Goal: Information Seeking & Learning: Get advice/opinions

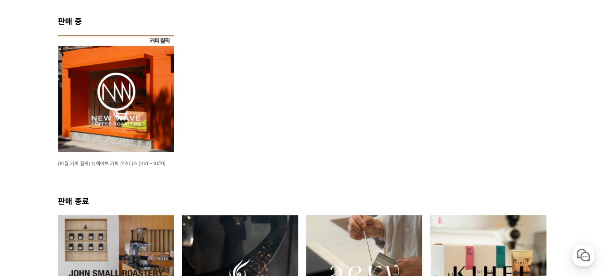
scroll to position [159, 0]
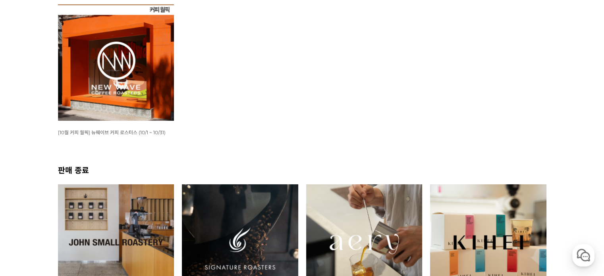
click at [70, 76] on img at bounding box center [116, 62] width 116 height 116
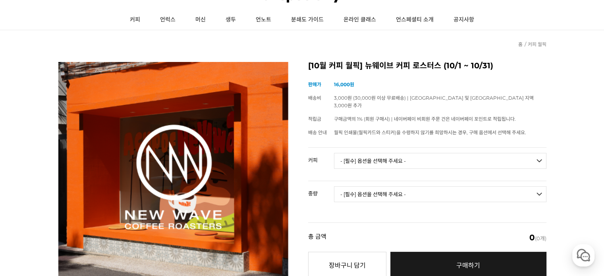
scroll to position [119, 0]
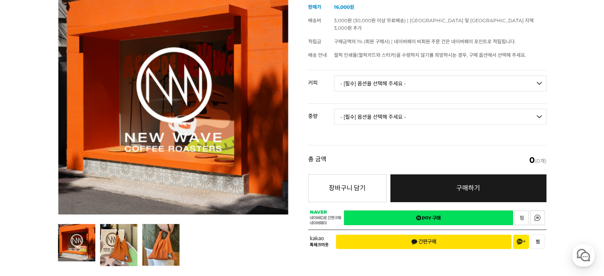
click at [395, 75] on select "- [필수] 옵션을 선택해 주세요 - ------------------- 언스페셜티 분쇄도 가이드 종이 받기 (주문 1건당 최대 1개 제공) …" at bounding box center [440, 83] width 212 height 16
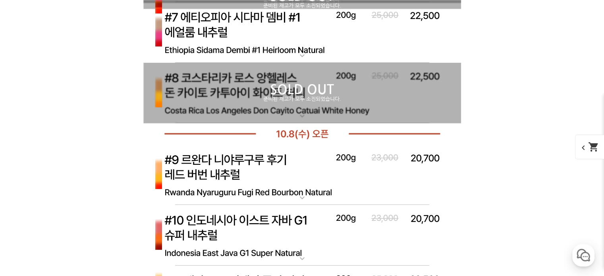
scroll to position [2462, 0]
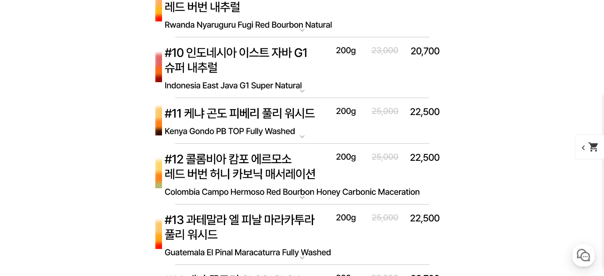
scroll to position [2700, 0]
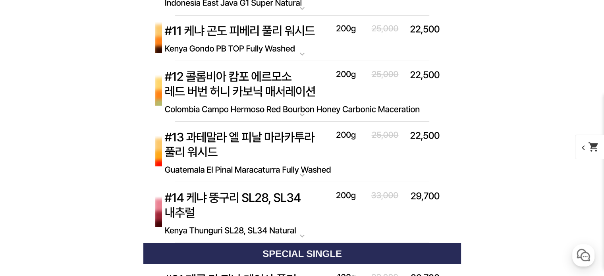
click at [73, 101] on div "게시글 신고하기 신고사유 관련없는 내용 욕설/비방 개인정보유출 광고/홍보글 기타 신고해주신 내용은 쇼핑몰 운영자의 검토 후 내부 운영 정책에 …" at bounding box center [302, 76] width 488 height 4718
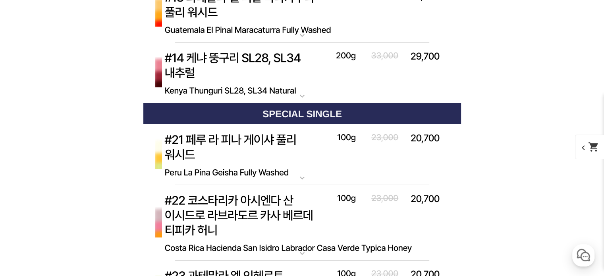
scroll to position [2859, 0]
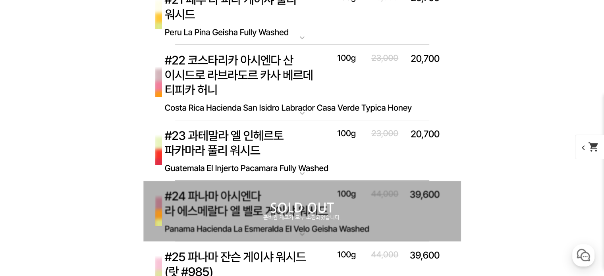
scroll to position [3018, 0]
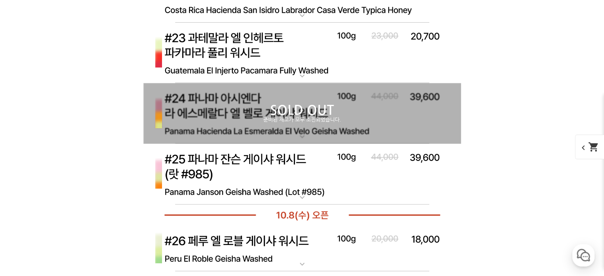
scroll to position [3097, 0]
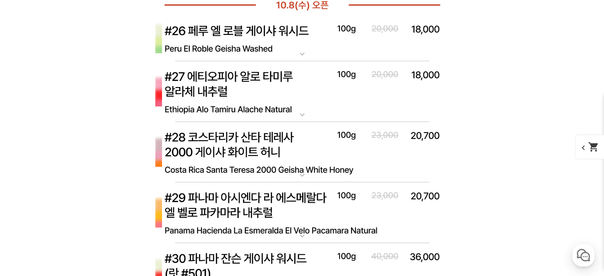
scroll to position [3296, 0]
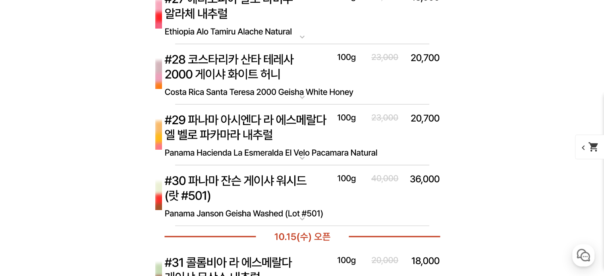
scroll to position [3375, 0]
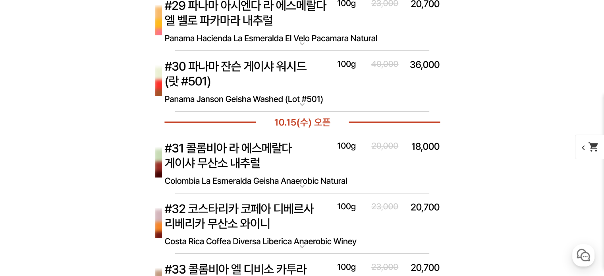
scroll to position [3495, 0]
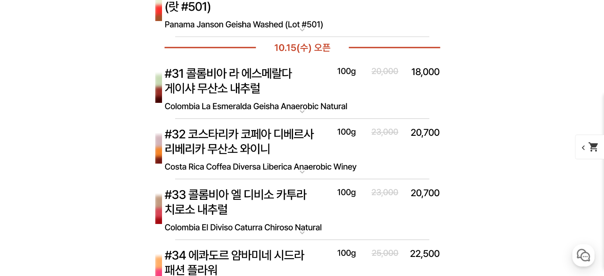
scroll to position [3574, 0]
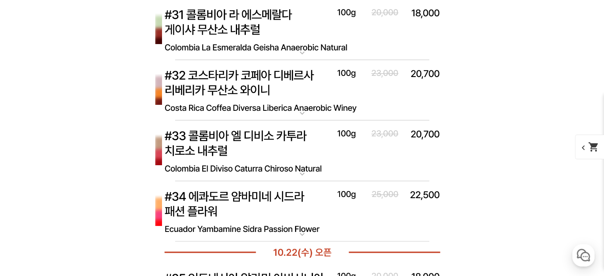
scroll to position [3653, 0]
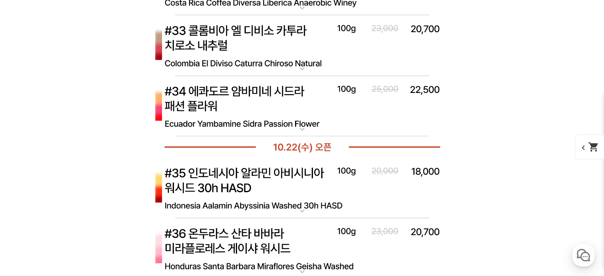
scroll to position [3733, 0]
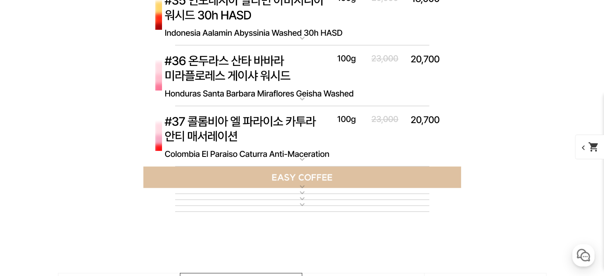
scroll to position [3931, 0]
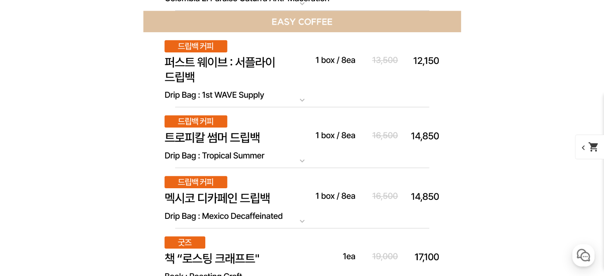
scroll to position [4051, 0]
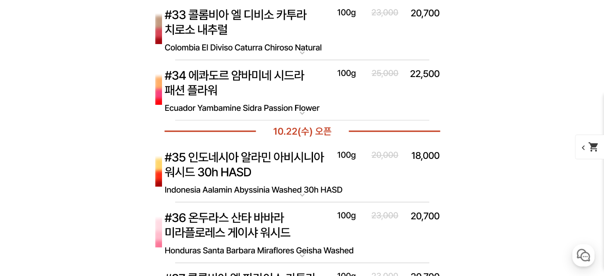
scroll to position [4170, 0]
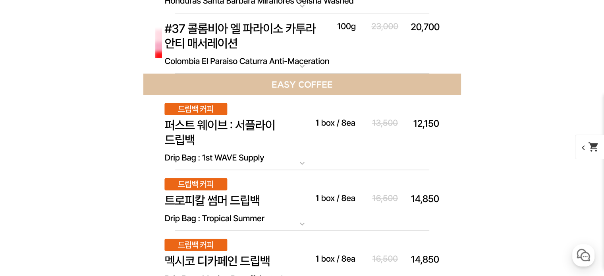
scroll to position [4448, 0]
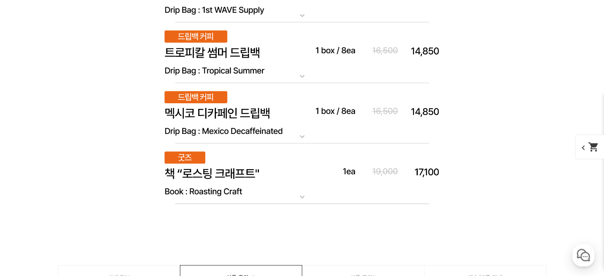
scroll to position [4567, 0]
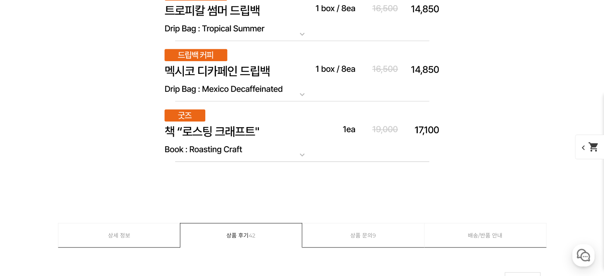
scroll to position [4646, 0]
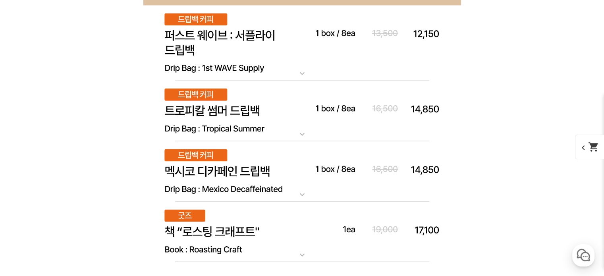
scroll to position [4924, 0]
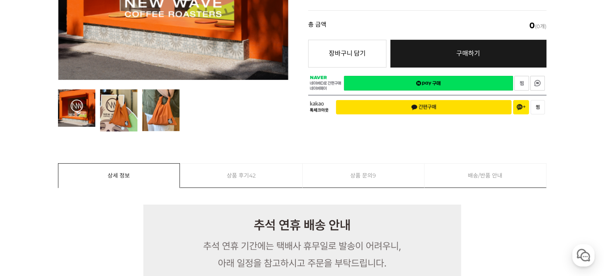
scroll to position [305, 0]
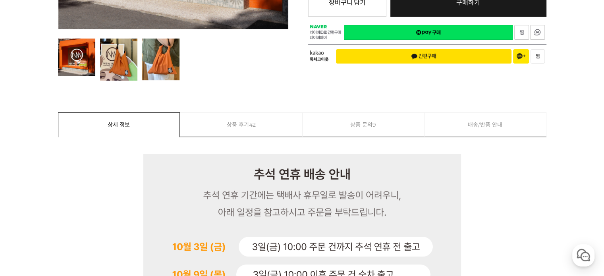
click at [359, 129] on link "상품 문의 9" at bounding box center [364, 125] width 122 height 24
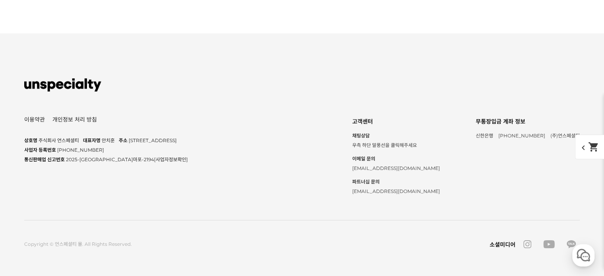
scroll to position [12181, 0]
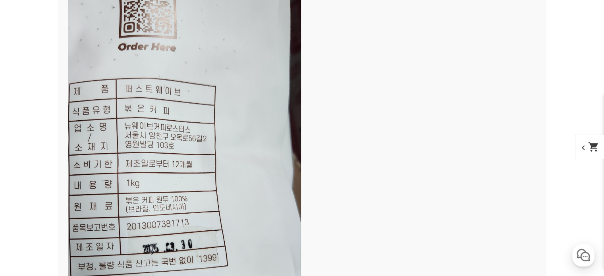
scroll to position [11704, 0]
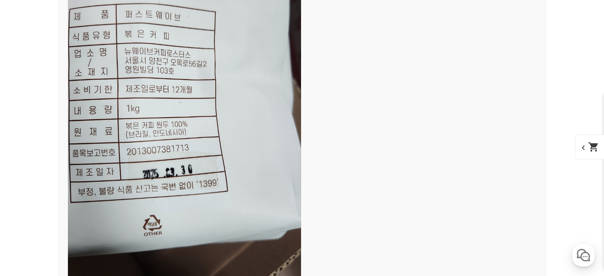
scroll to position [11826, 0]
